Goal: Transaction & Acquisition: Download file/media

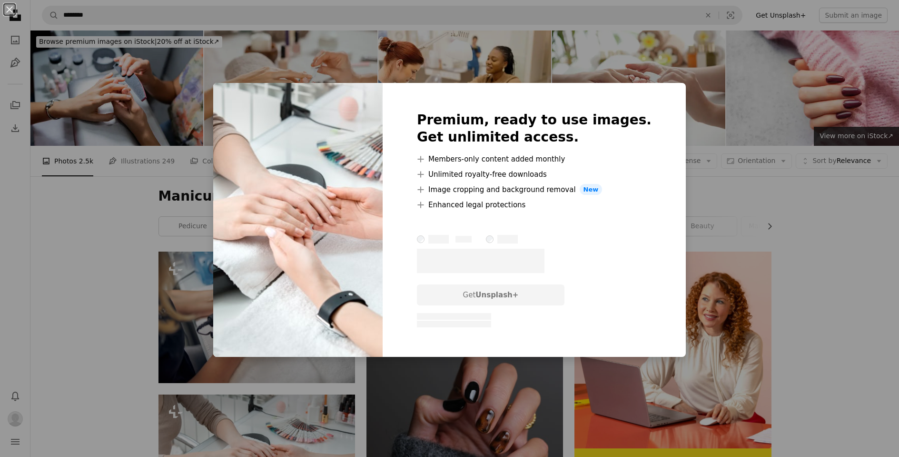
scroll to position [214, 0]
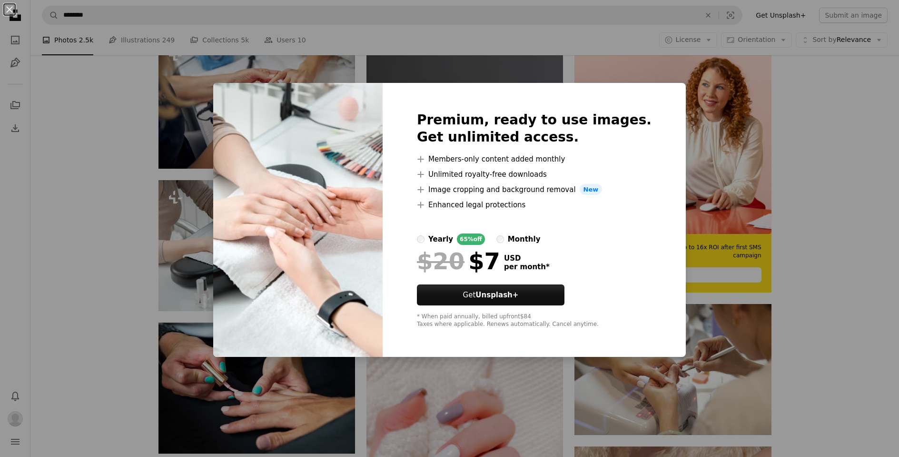
click at [803, 233] on div "An X shape Premium, ready to use images. Get unlimited access. A plus sign Memb…" at bounding box center [449, 228] width 899 height 457
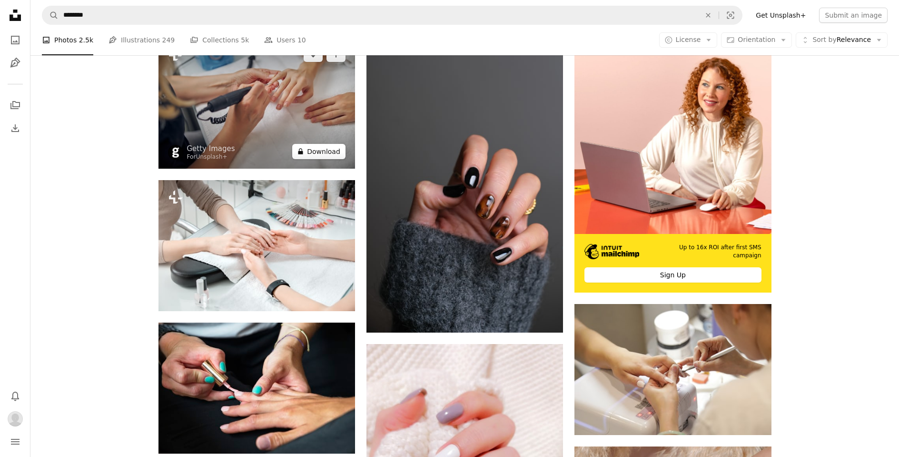
click at [324, 149] on button "A lock Download" at bounding box center [318, 151] width 53 height 15
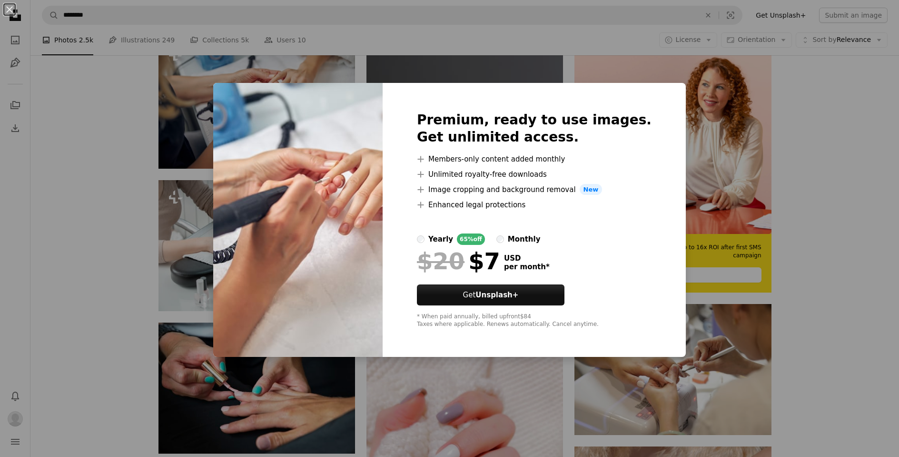
click at [818, 121] on div "An X shape Premium, ready to use images. Get unlimited access. A plus sign Memb…" at bounding box center [449, 228] width 899 height 457
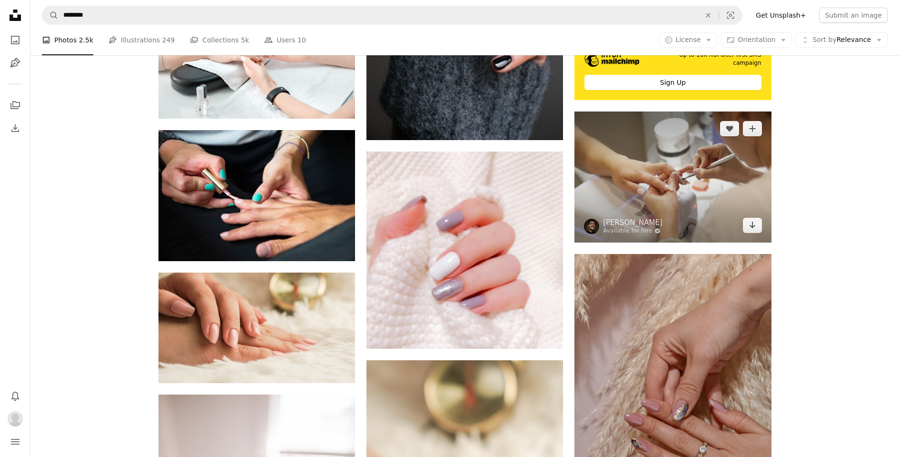
scroll to position [322, 0]
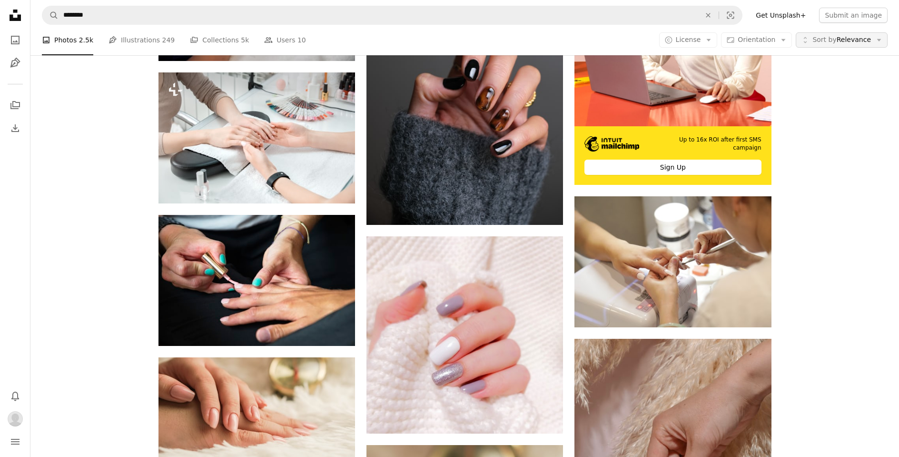
click at [861, 38] on span "Sort by Relevance" at bounding box center [842, 40] width 59 height 10
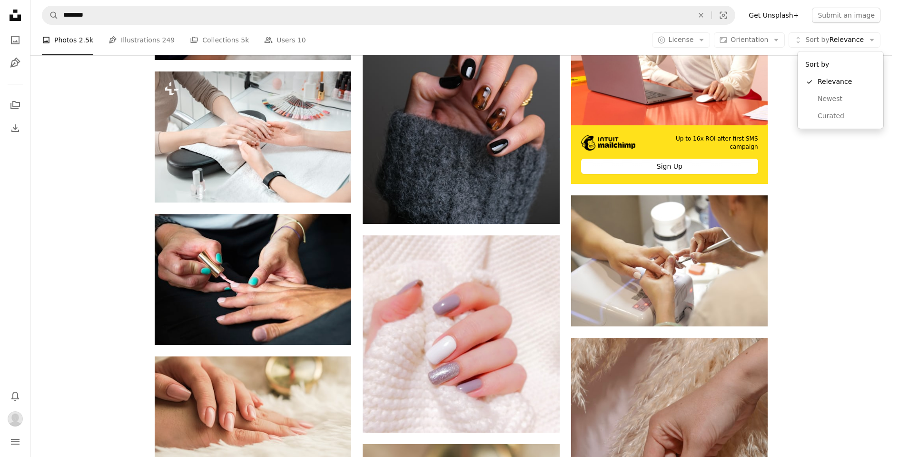
click at [852, 162] on body "Unsplash logo Unsplash Home A photo Pen Tool A stack of folders Download Bell n…" at bounding box center [446, 228] width 892 height 457
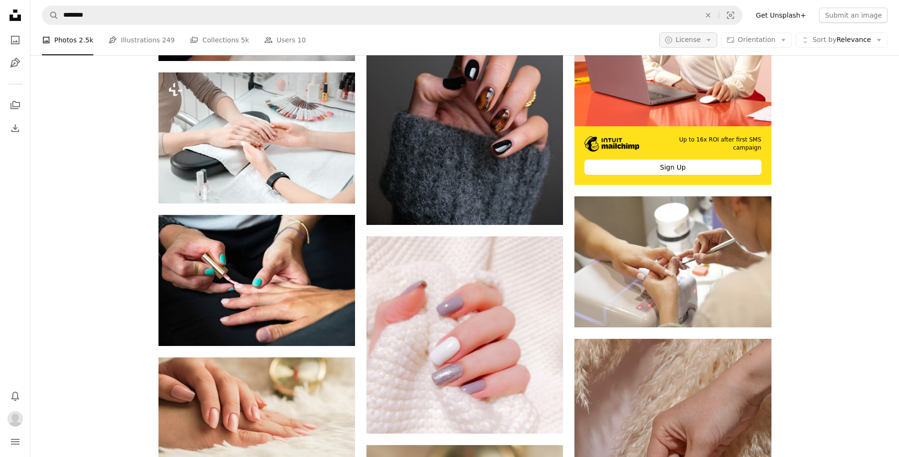
scroll to position [0, 0]
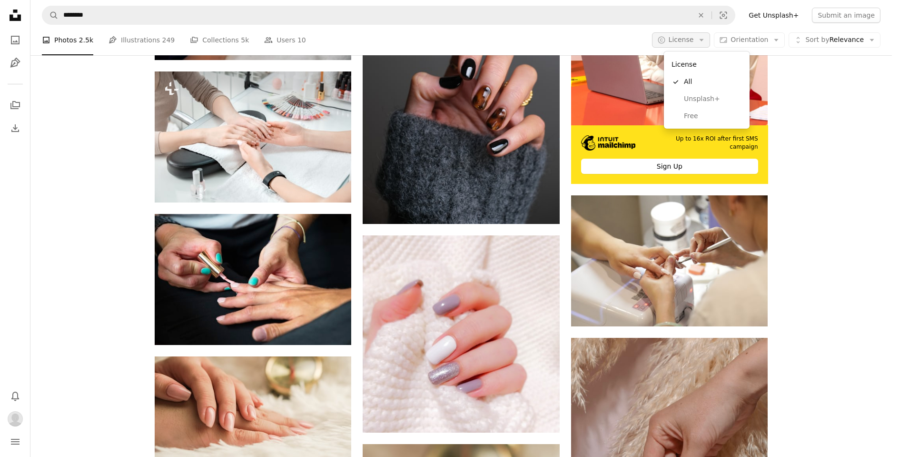
click at [706, 38] on icon "Arrow down" at bounding box center [701, 40] width 9 height 9
click at [699, 114] on span "Free" at bounding box center [713, 116] width 58 height 10
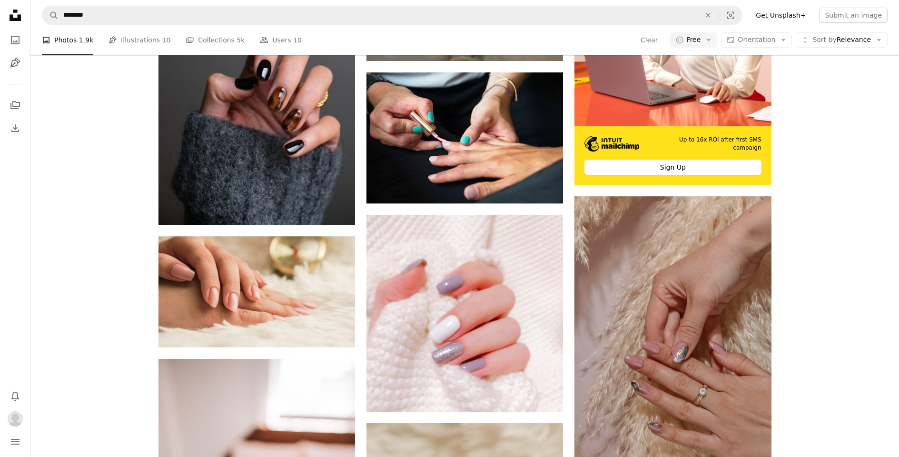
scroll to position [168, 0]
click at [544, 47] on icon "Download" at bounding box center [544, 43] width 6 height 7
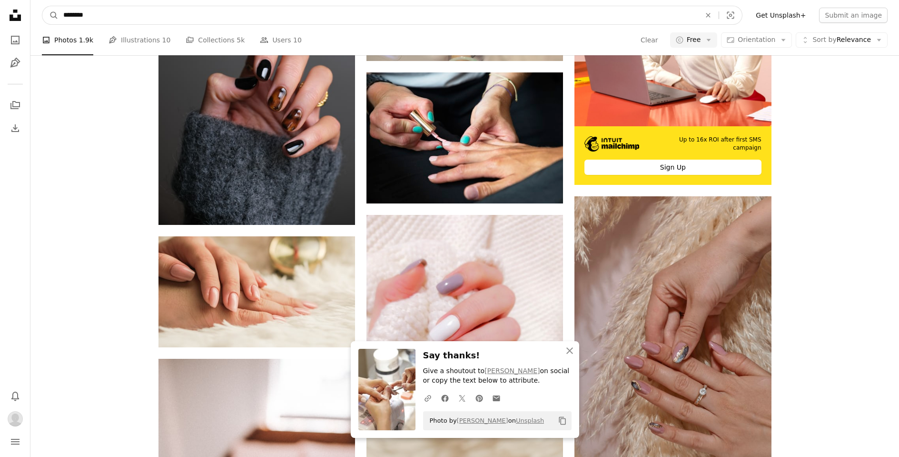
scroll to position [165, 0]
drag, startPoint x: 135, startPoint y: 16, endPoint x: -13, endPoint y: -1, distance: 149.0
type input "********"
click at [50, 15] on button "A magnifying glass" at bounding box center [50, 15] width 16 height 18
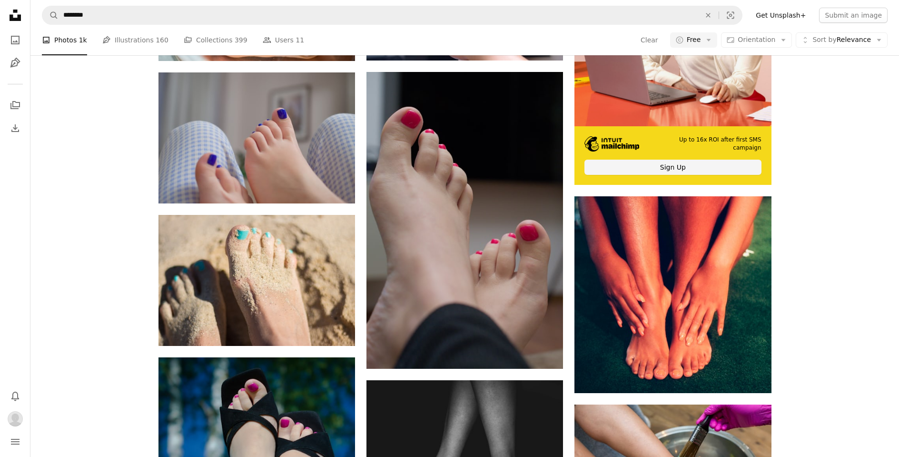
scroll to position [160, 0]
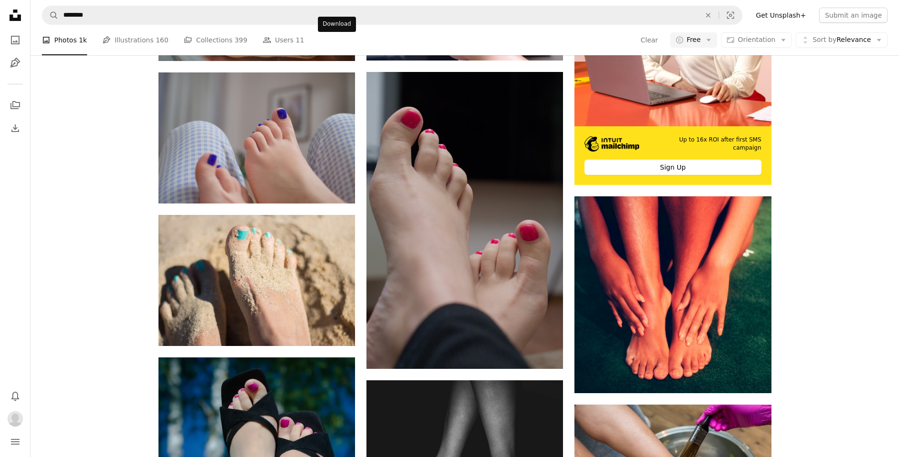
click at [337, 49] on icon "Arrow pointing down" at bounding box center [336, 43] width 8 height 11
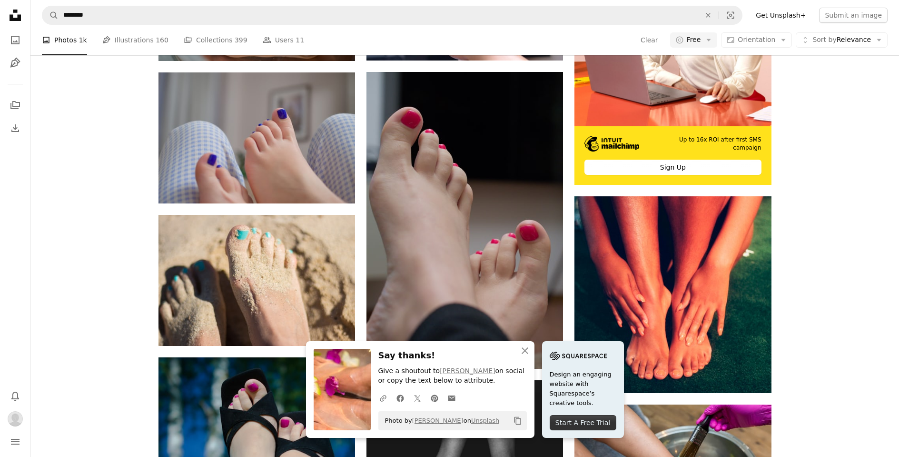
scroll to position [424, 0]
